Goal: Information Seeking & Learning: Learn about a topic

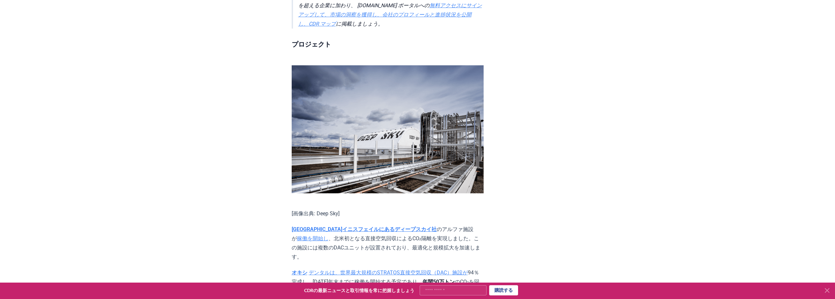
scroll to position [951, 0]
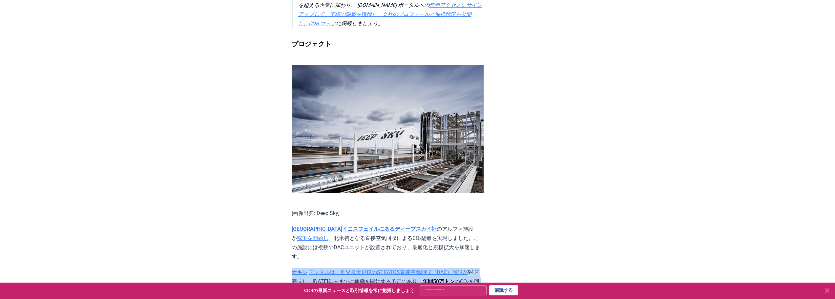
drag, startPoint x: 288, startPoint y: 185, endPoint x: 370, endPoint y: 200, distance: 82.6
copy p "オキシ デンタルは、世界最大規模の STRATOS直接空気回収（DAC）施設が 94 ％完成し、[DATE]年末までに稼働を開始する予定であり、 年間50万ト…"
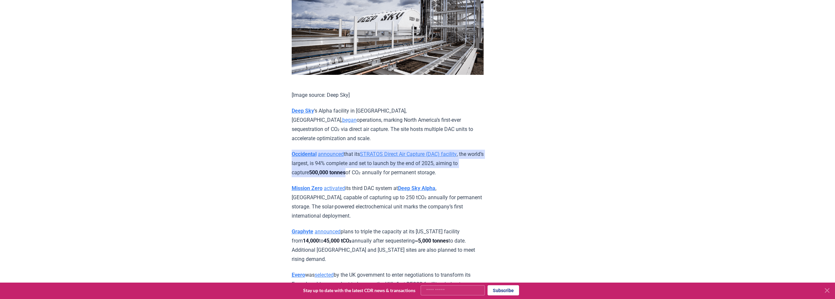
scroll to position [1114, 0]
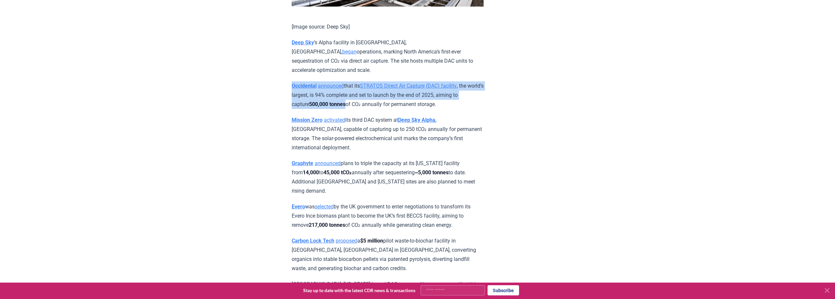
click at [307, 88] on strong "Occidental" at bounding box center [304, 86] width 25 height 6
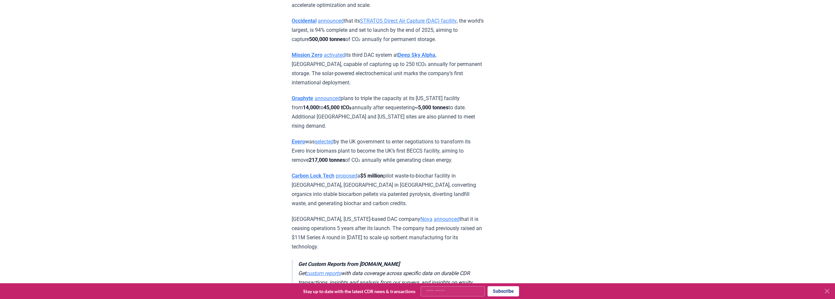
scroll to position [1179, 0]
click at [339, 23] on link "announced" at bounding box center [331, 20] width 26 height 6
click at [440, 23] on link "STRATOS Direct Air Capture (DAC) facility" at bounding box center [408, 20] width 97 height 6
click at [341, 23] on link "announced" at bounding box center [331, 20] width 26 height 6
